Goal: Task Accomplishment & Management: Manage account settings

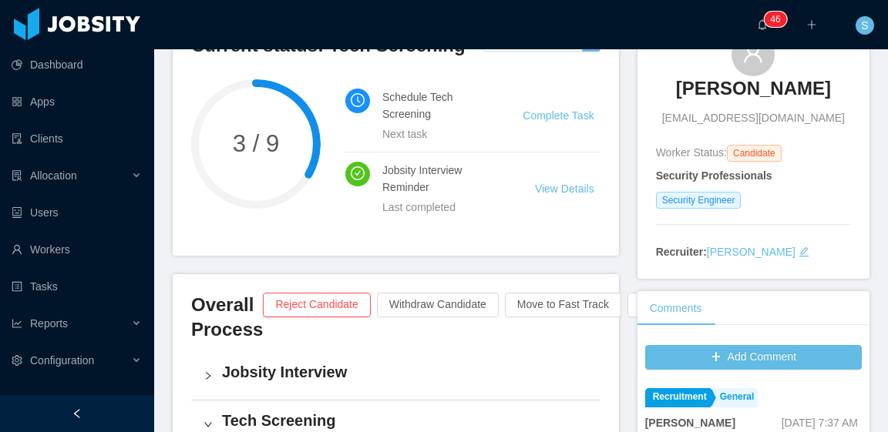
scroll to position [154, 0]
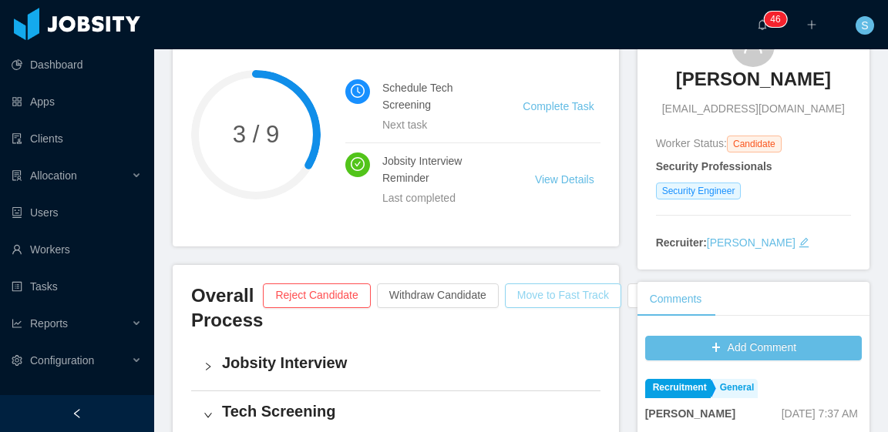
click at [550, 291] on button "Move to Fast Track" at bounding box center [563, 296] width 116 height 25
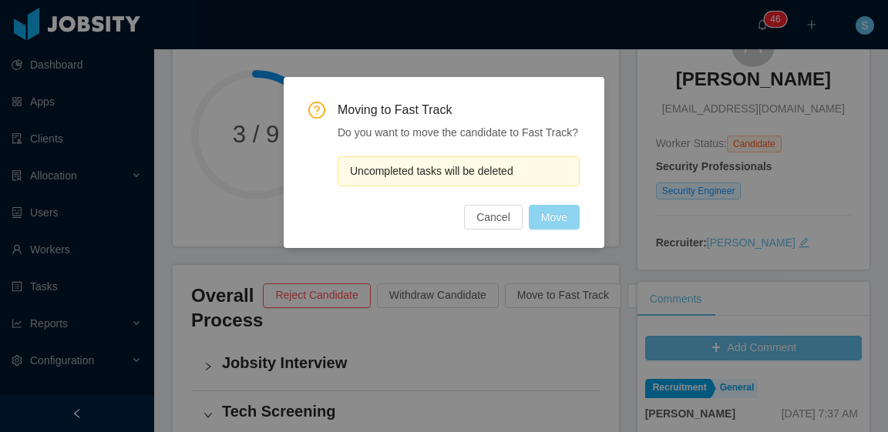
click at [557, 218] on button "Move" at bounding box center [554, 217] width 51 height 25
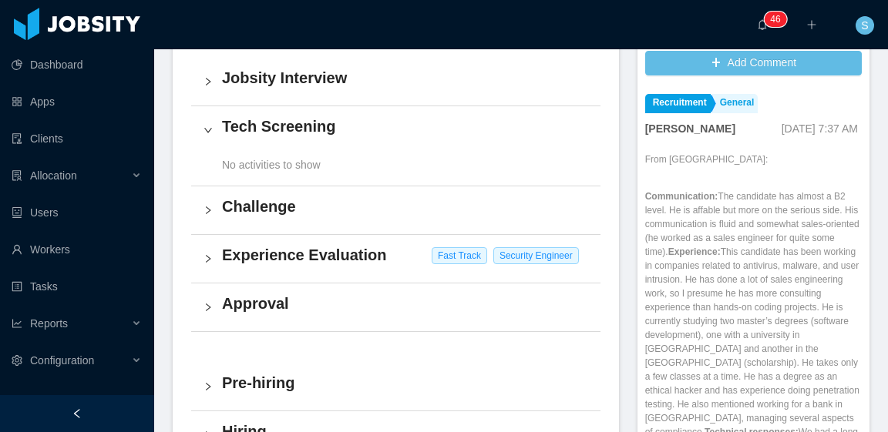
scroll to position [462, 0]
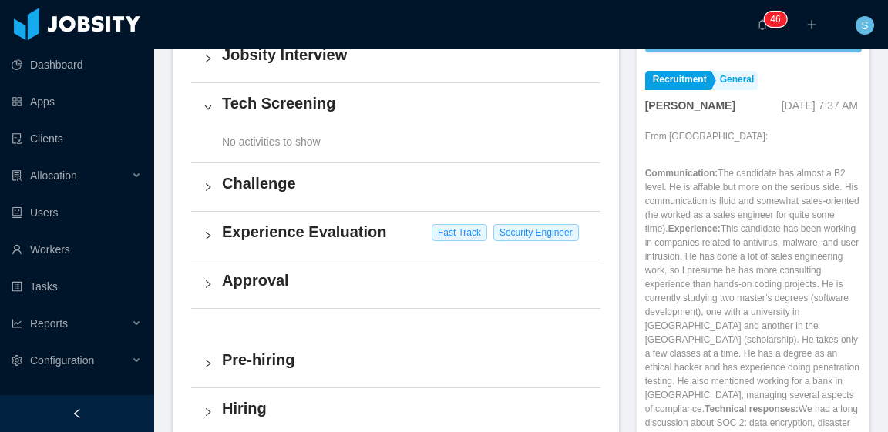
click at [367, 241] on h4 "Experience Evaluation" at bounding box center [405, 232] width 366 height 22
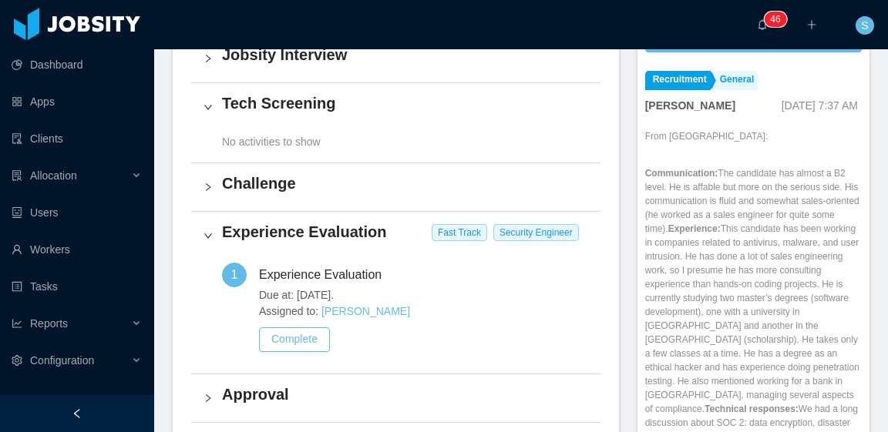
click at [291, 183] on h4 "Challenge" at bounding box center [405, 184] width 366 height 22
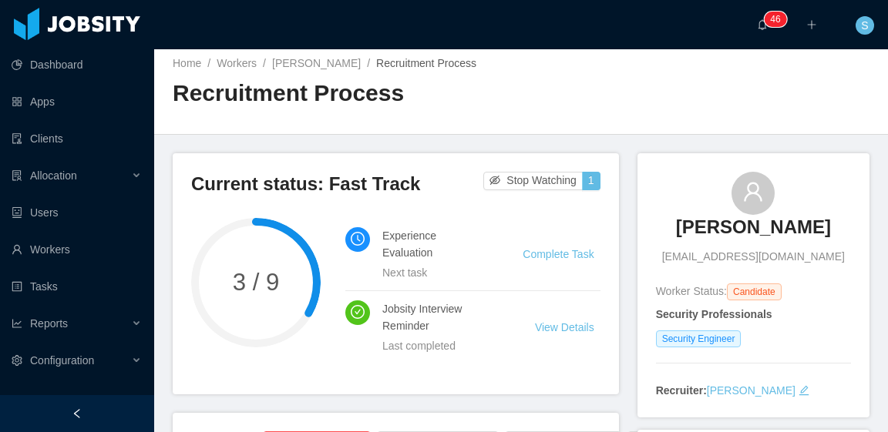
scroll to position [0, 0]
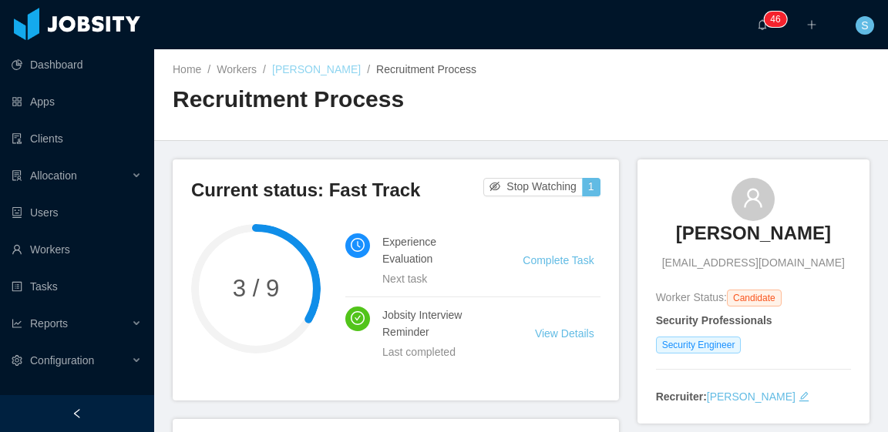
click at [327, 68] on link "Andres Julian Marin" at bounding box center [316, 69] width 89 height 12
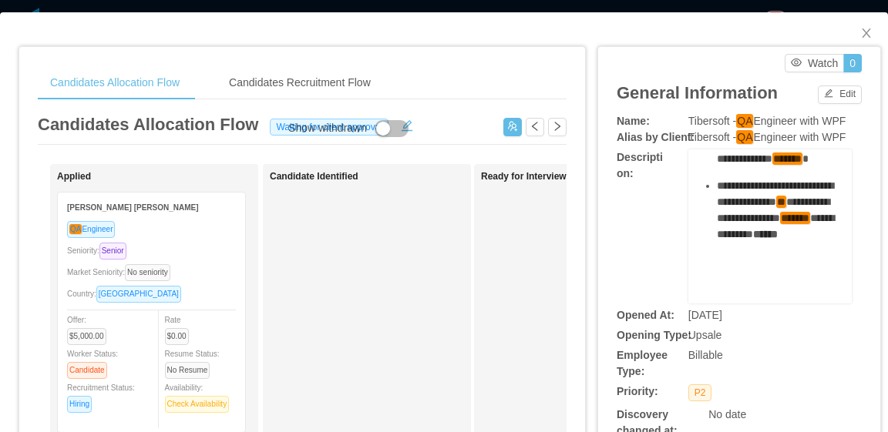
scroll to position [772, 0]
